Goal: Information Seeking & Learning: Learn about a topic

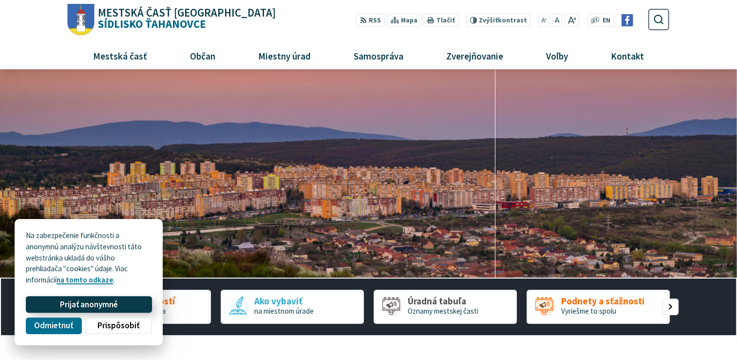
click at [75, 303] on span "Prijať anonymné" at bounding box center [89, 304] width 58 height 10
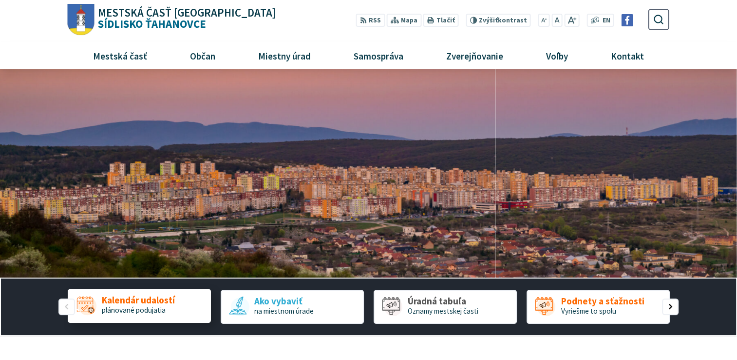
click at [143, 307] on span "plánované podujatia" at bounding box center [134, 309] width 64 height 9
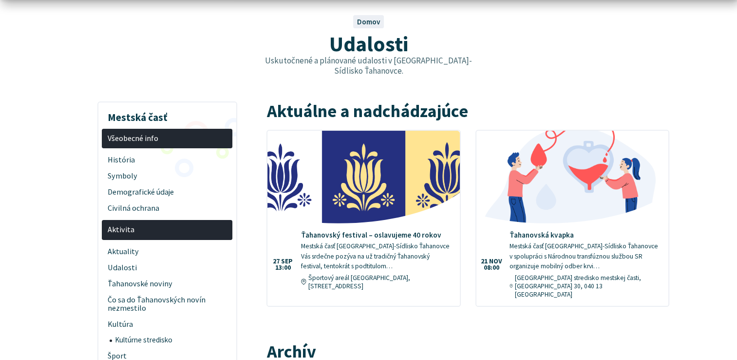
scroll to position [97, 0]
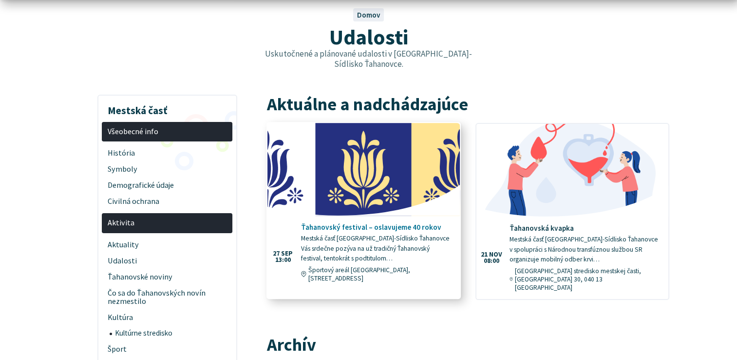
click at [396, 223] on h4 "Ťahanovský festival – oslavujeme 40 rokov" at bounding box center [376, 227] width 151 height 9
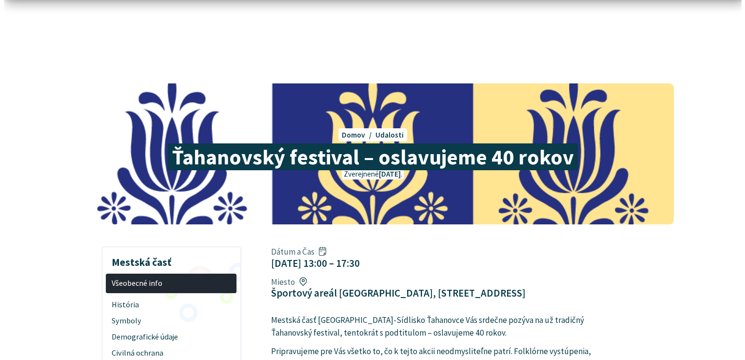
scroll to position [146, 0]
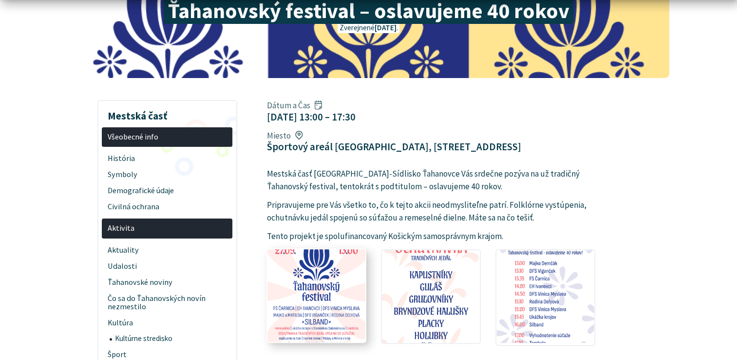
click at [314, 271] on img at bounding box center [317, 295] width 108 height 102
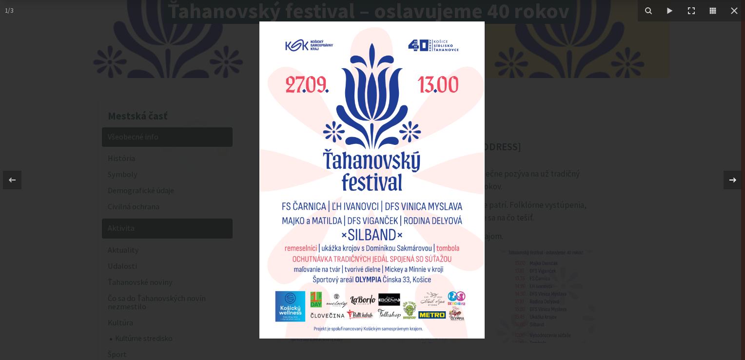
click at [733, 180] on icon at bounding box center [732, 179] width 7 height 5
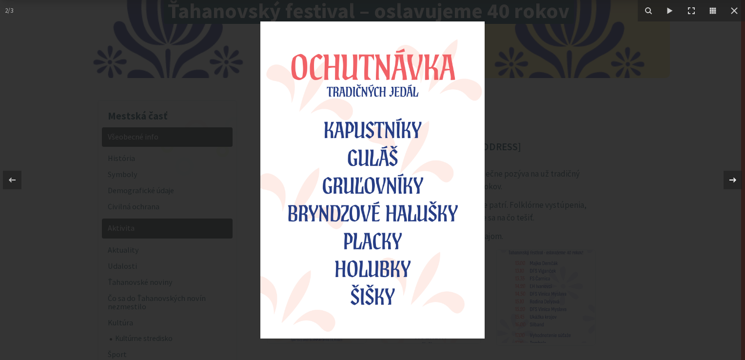
click at [733, 180] on icon at bounding box center [732, 179] width 7 height 5
